Goal: Information Seeking & Learning: Understand process/instructions

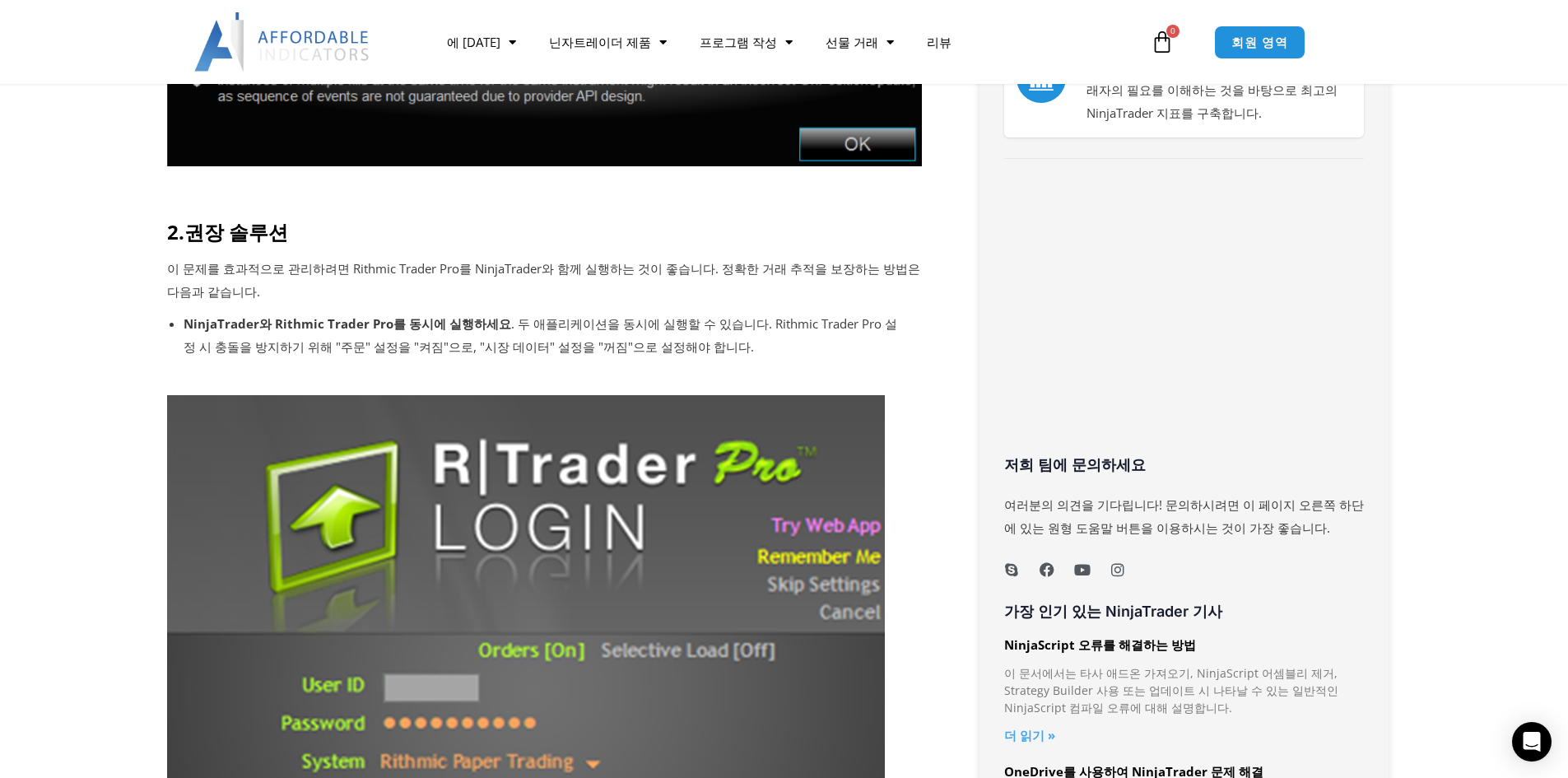
scroll to position [438, 0]
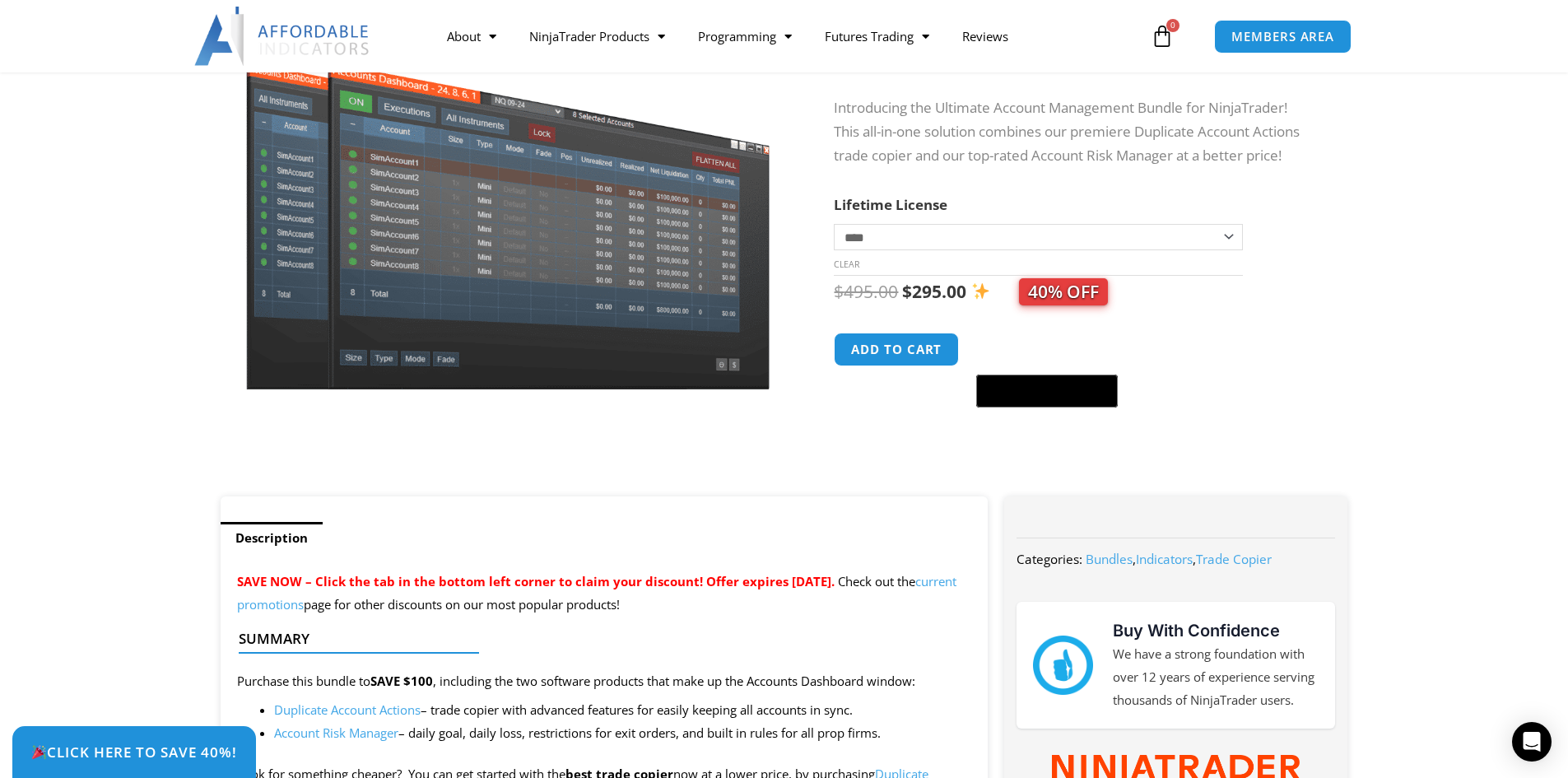
scroll to position [111, 0]
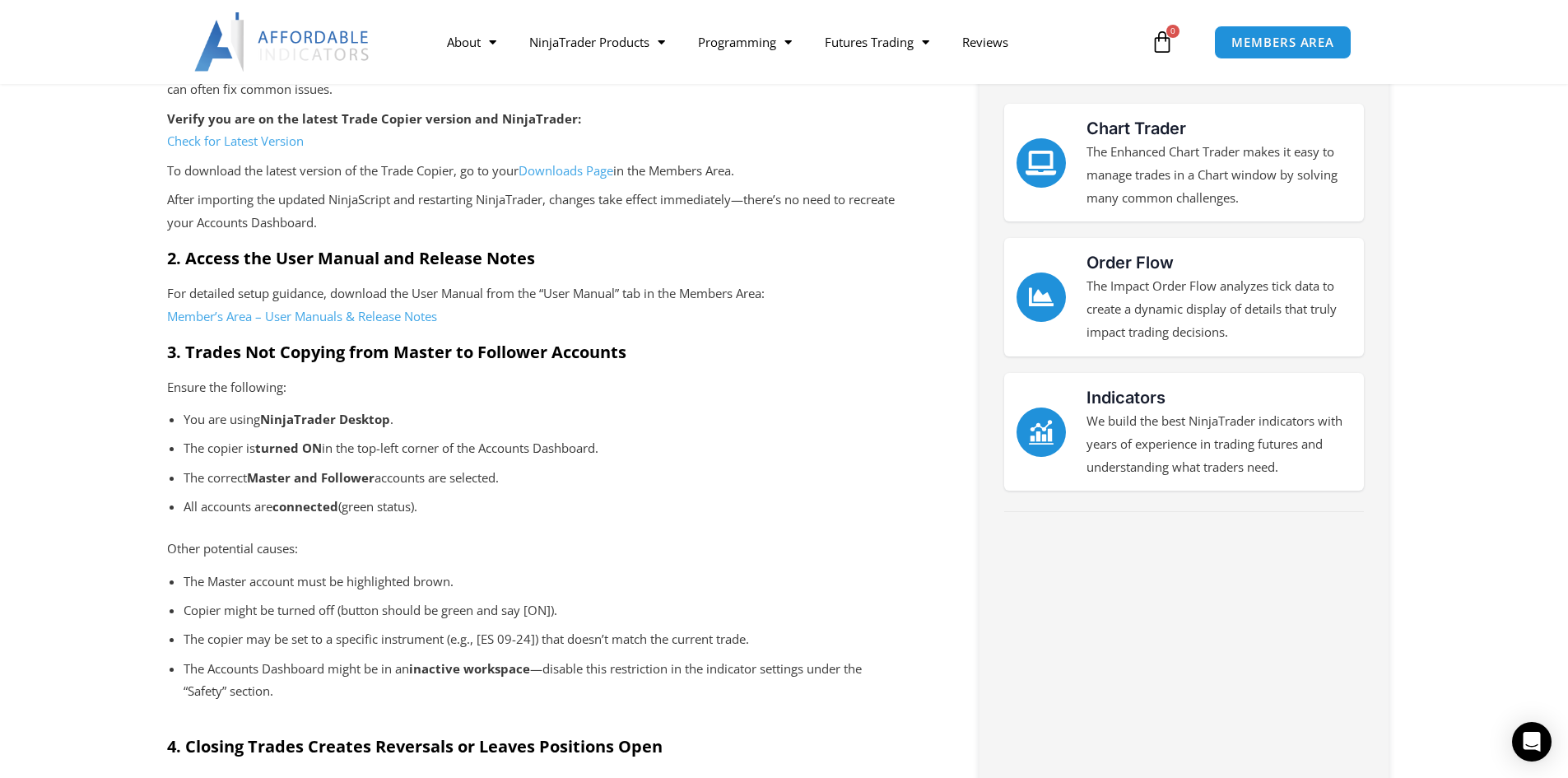
scroll to position [659, 0]
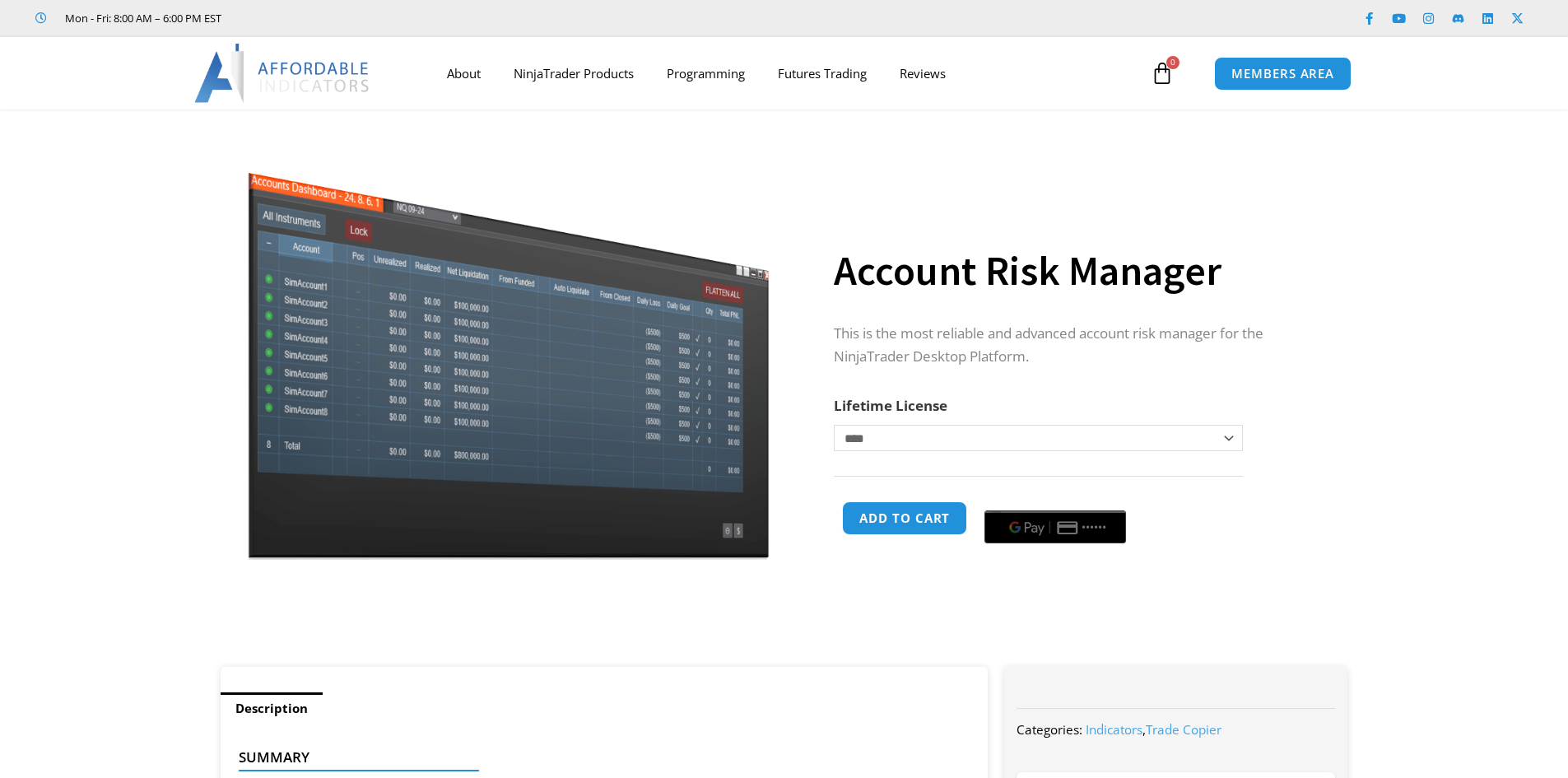
select select "*"
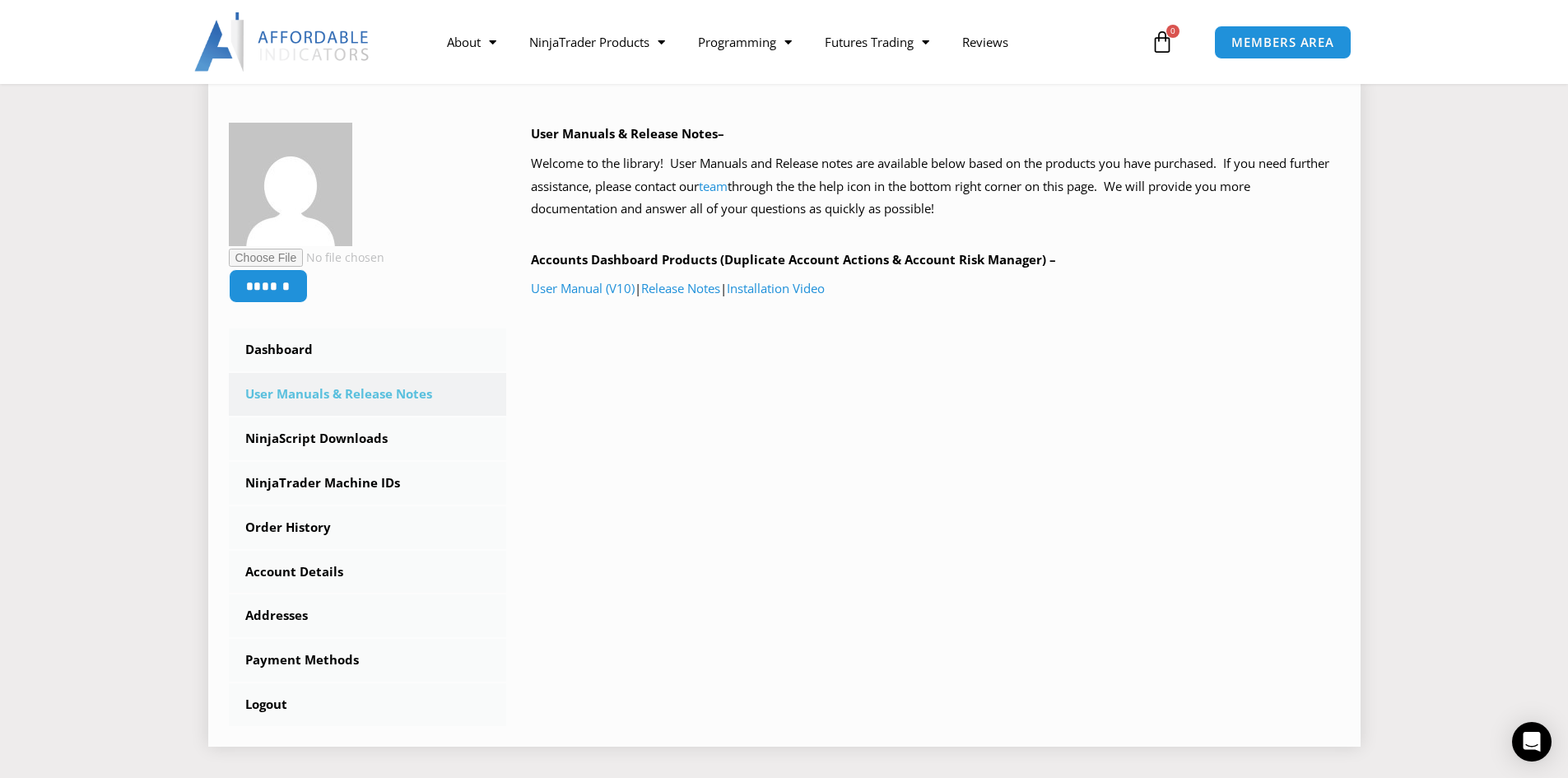
scroll to position [549, 0]
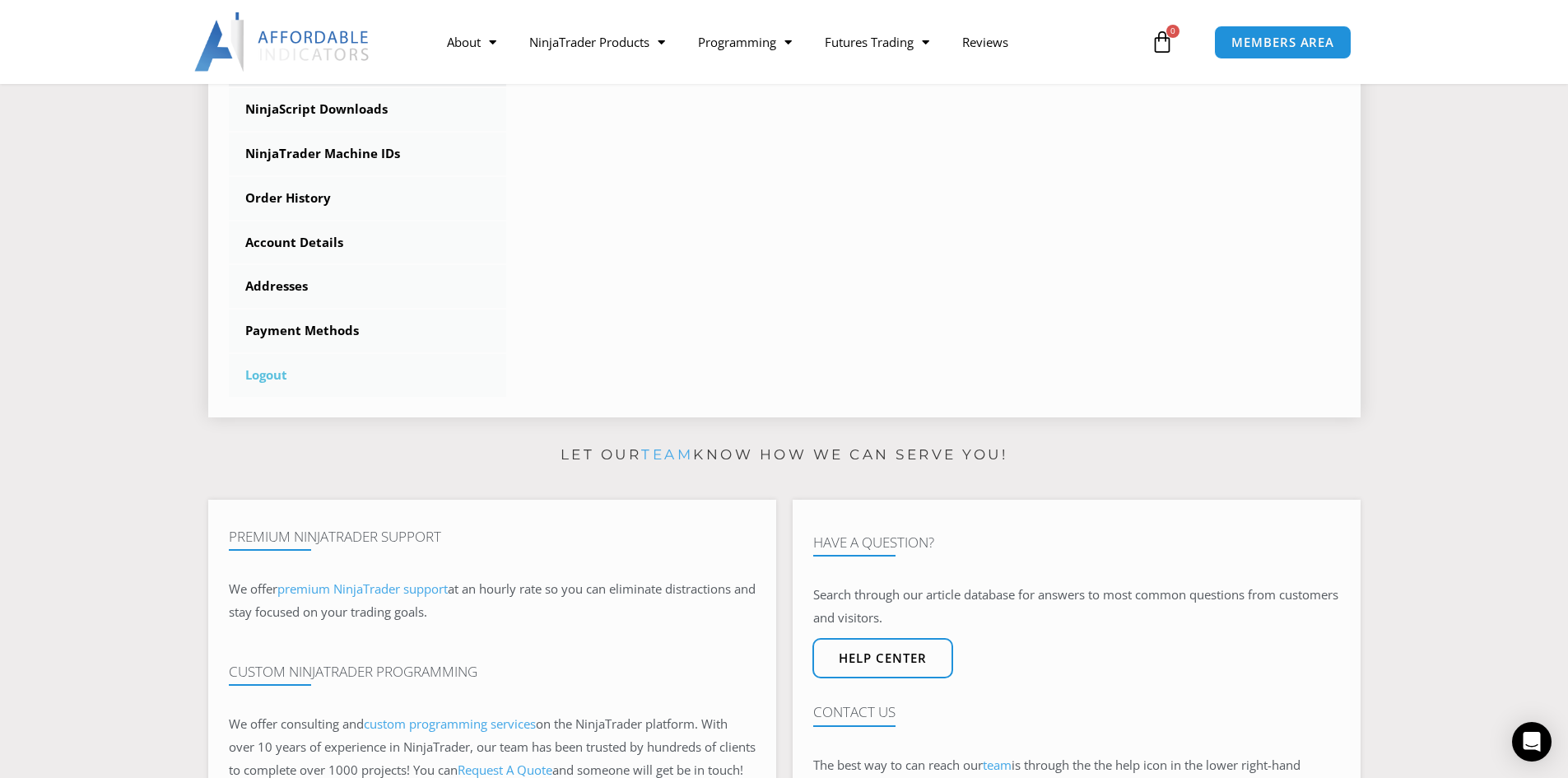
click at [273, 374] on link "Logout" at bounding box center [368, 375] width 278 height 42
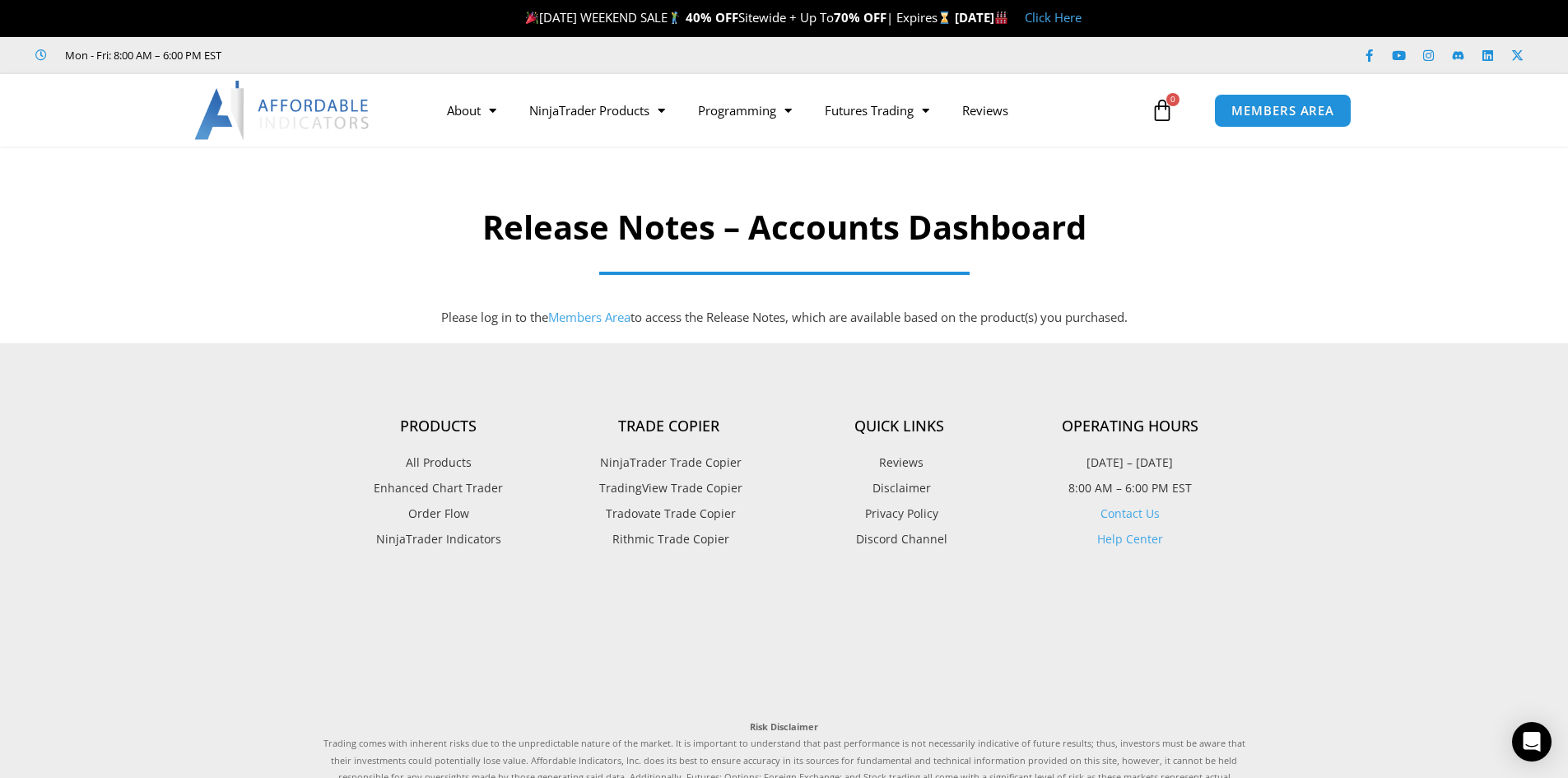
click at [815, 272] on span at bounding box center [784, 272] width 371 height 3
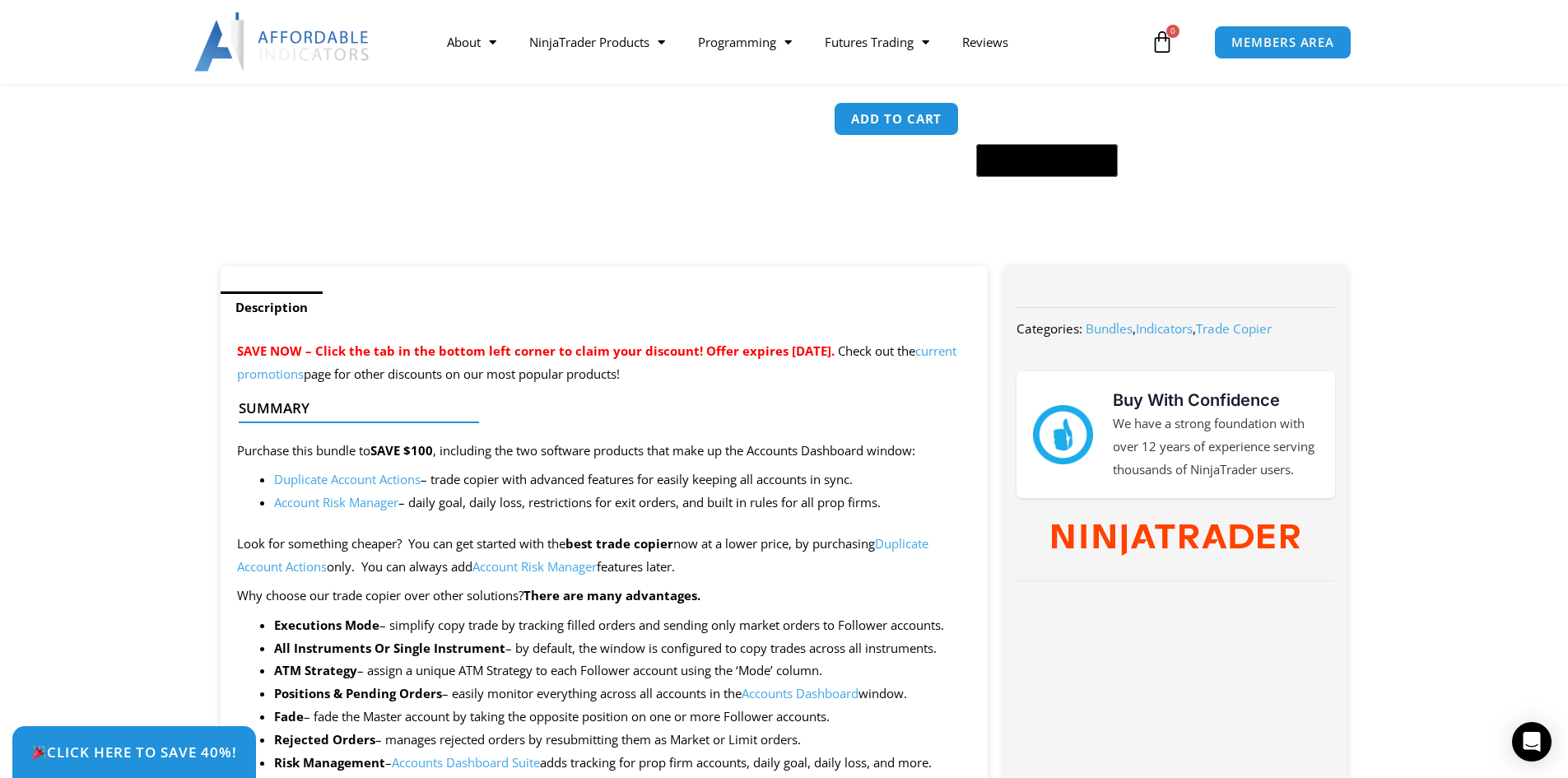
scroll to position [549, 0]
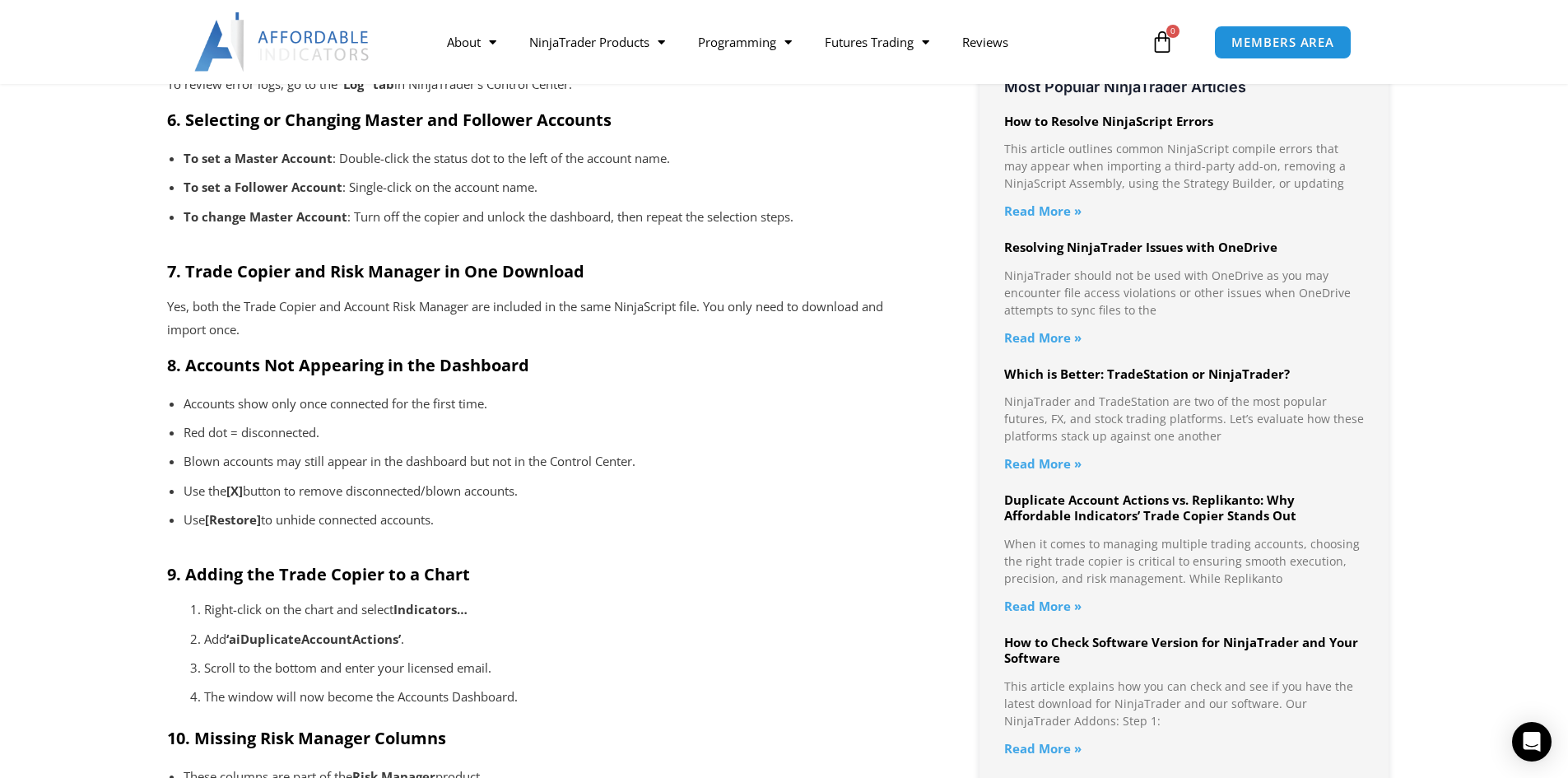
scroll to position [1010, 0]
